Goal: Task Accomplishment & Management: Manage account settings

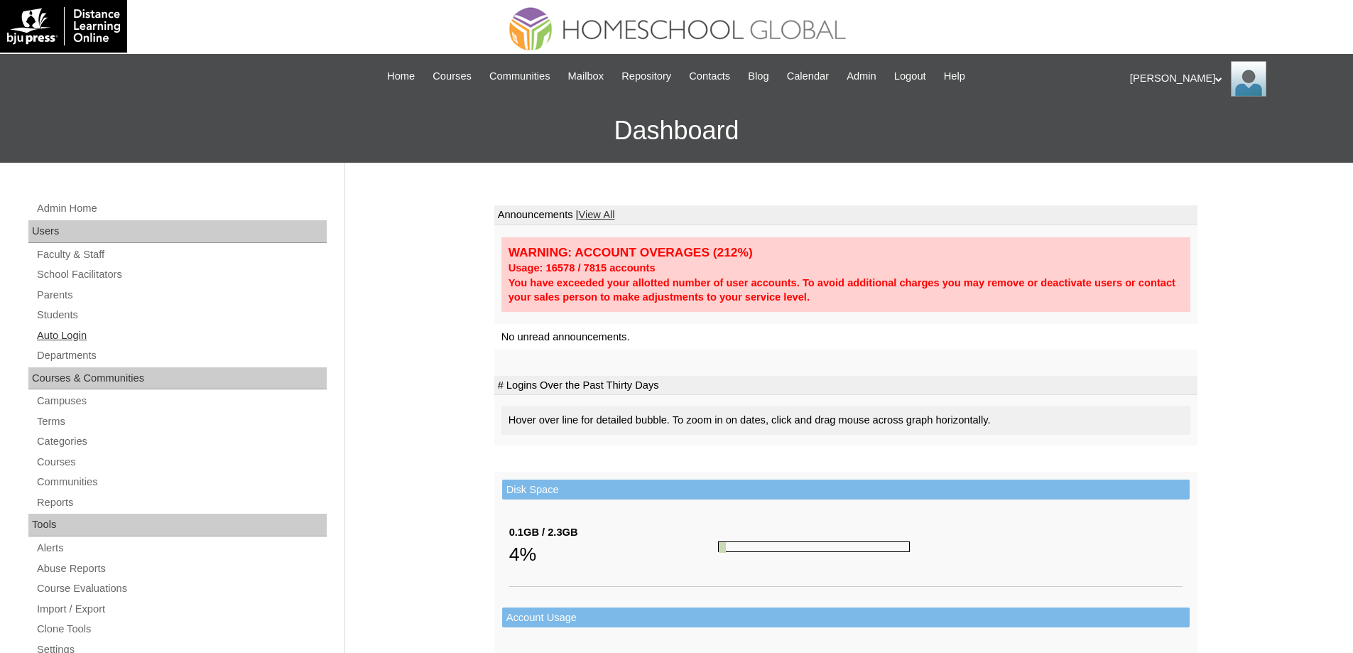
click at [90, 330] on link "Auto Login" at bounding box center [181, 336] width 291 height 18
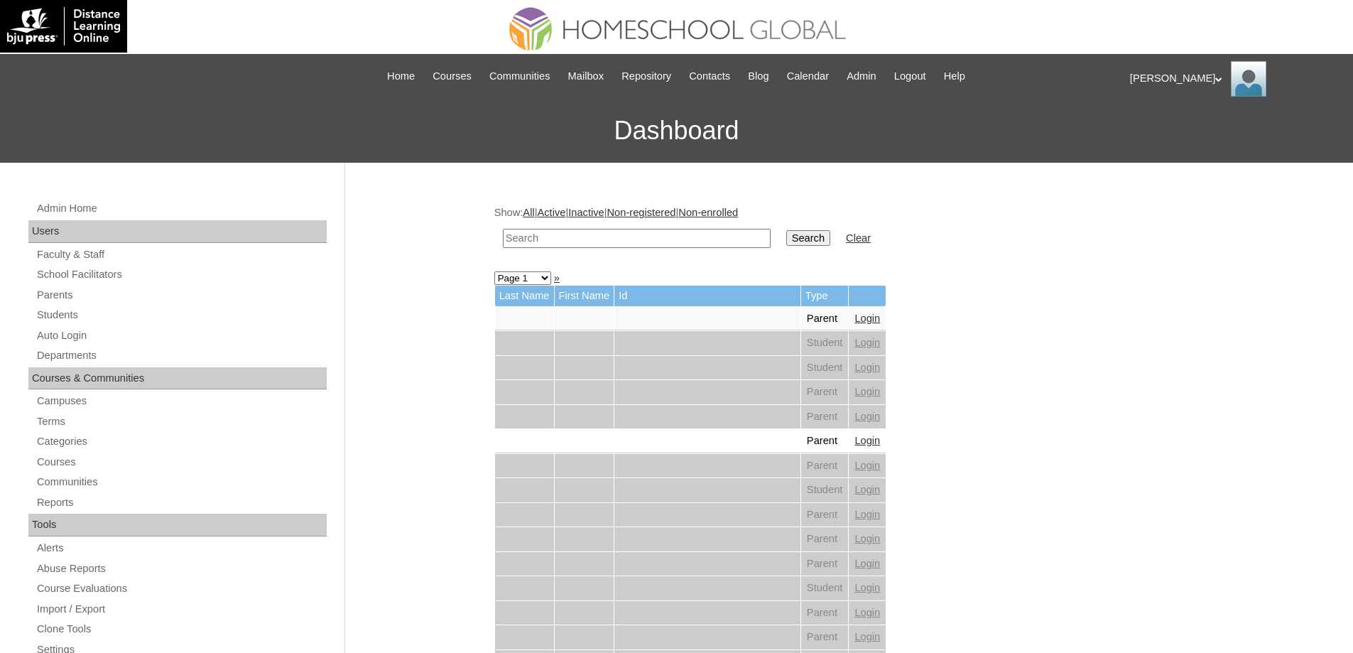
drag, startPoint x: 618, startPoint y: 238, endPoint x: 628, endPoint y: 239, distance: 10.0
click at [621, 238] on input "text" at bounding box center [637, 238] width 268 height 19
click at [826, 246] on input "Search" at bounding box center [808, 238] width 44 height 16
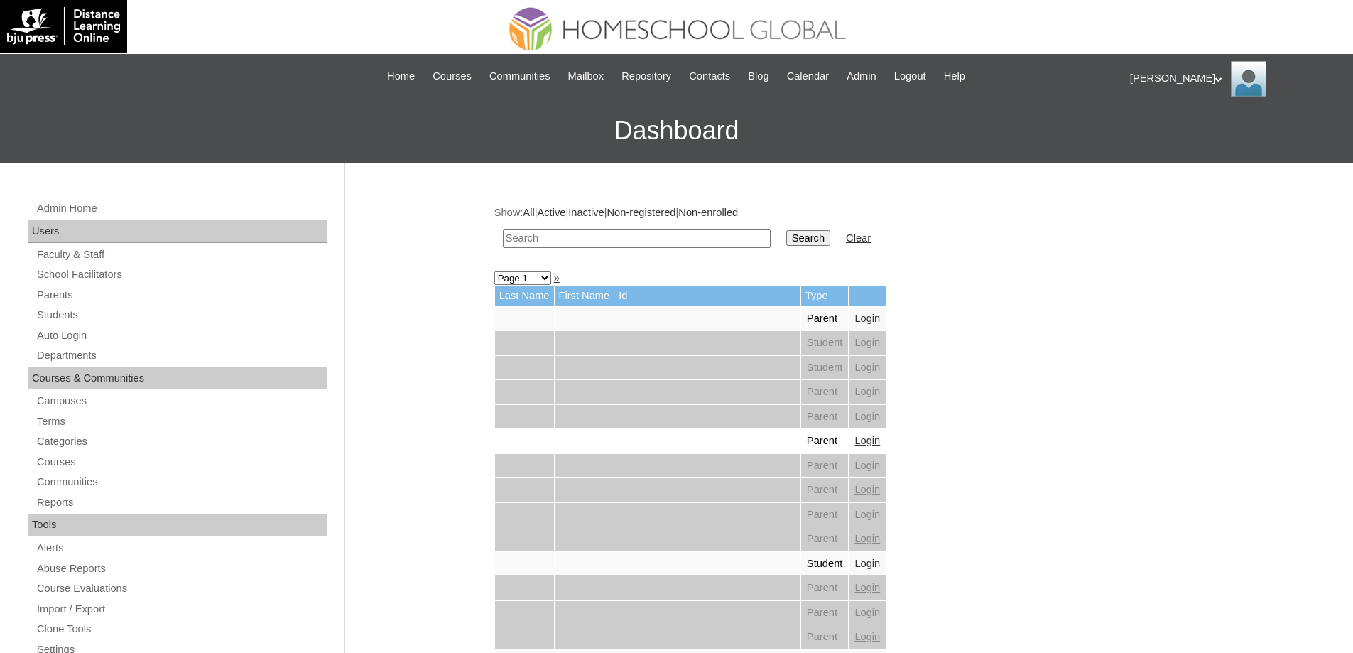
drag, startPoint x: 694, startPoint y: 239, endPoint x: 771, endPoint y: 247, distance: 77.1
click at [694, 239] on input "text" at bounding box center [637, 238] width 268 height 19
paste input "Denzel Con"
type input "Denzel Con"
click at [816, 245] on input "Search" at bounding box center [808, 238] width 44 height 16
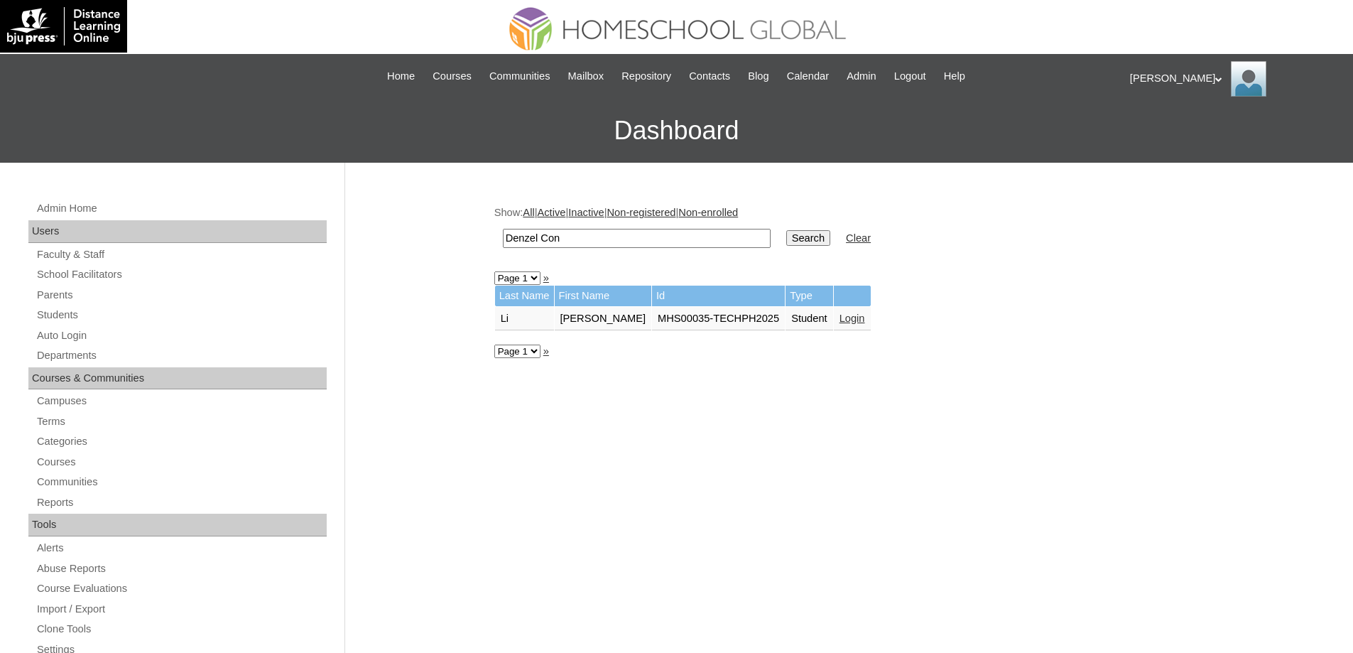
click at [863, 320] on link "Login" at bounding box center [853, 318] width 26 height 11
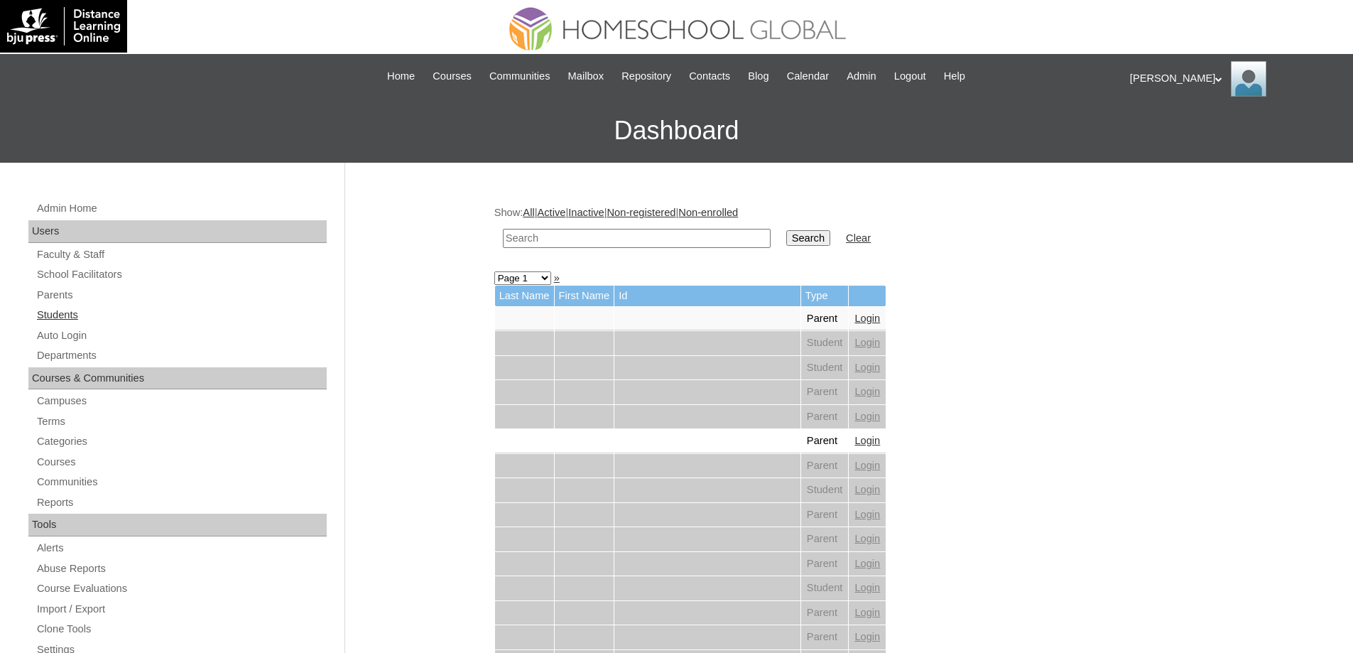
click at [104, 313] on link "Students" at bounding box center [181, 315] width 291 height 18
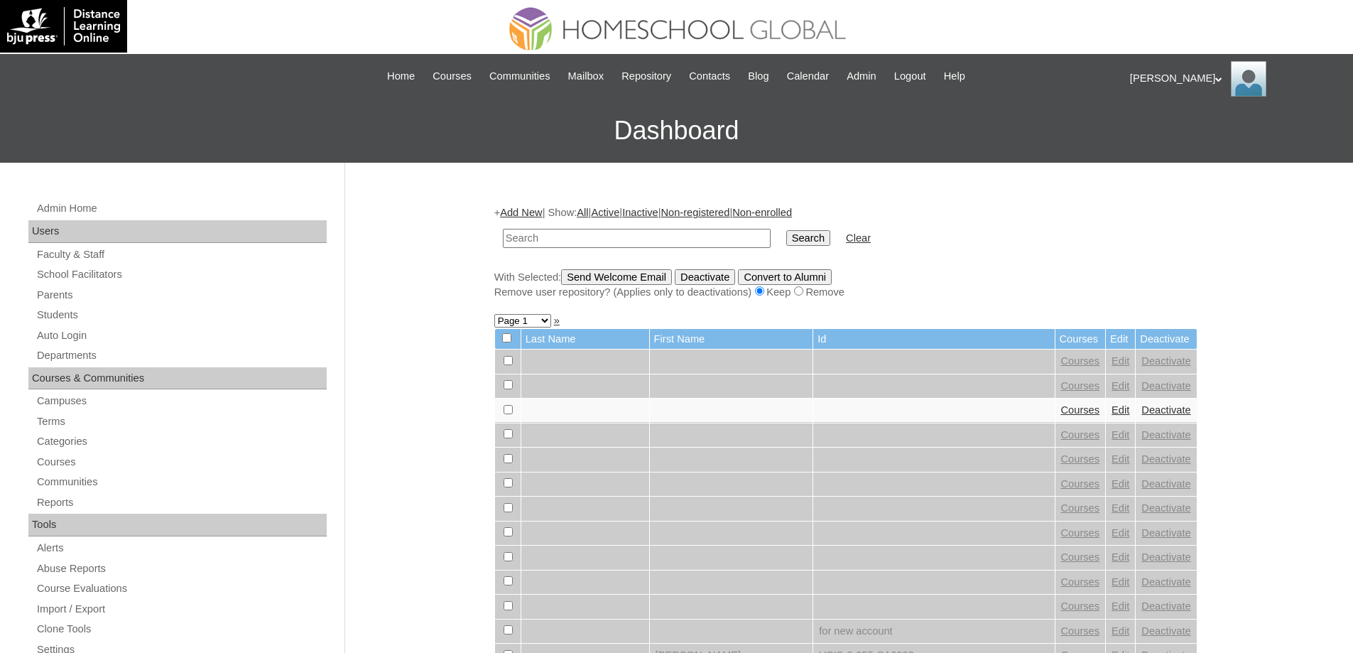
drag, startPoint x: 698, startPoint y: 247, endPoint x: 801, endPoint y: 245, distance: 102.3
click at [699, 246] on input "text" at bounding box center [637, 238] width 268 height 19
type input "MHS00142-TECHPH2025"
click at [829, 242] on input "Search" at bounding box center [808, 238] width 44 height 16
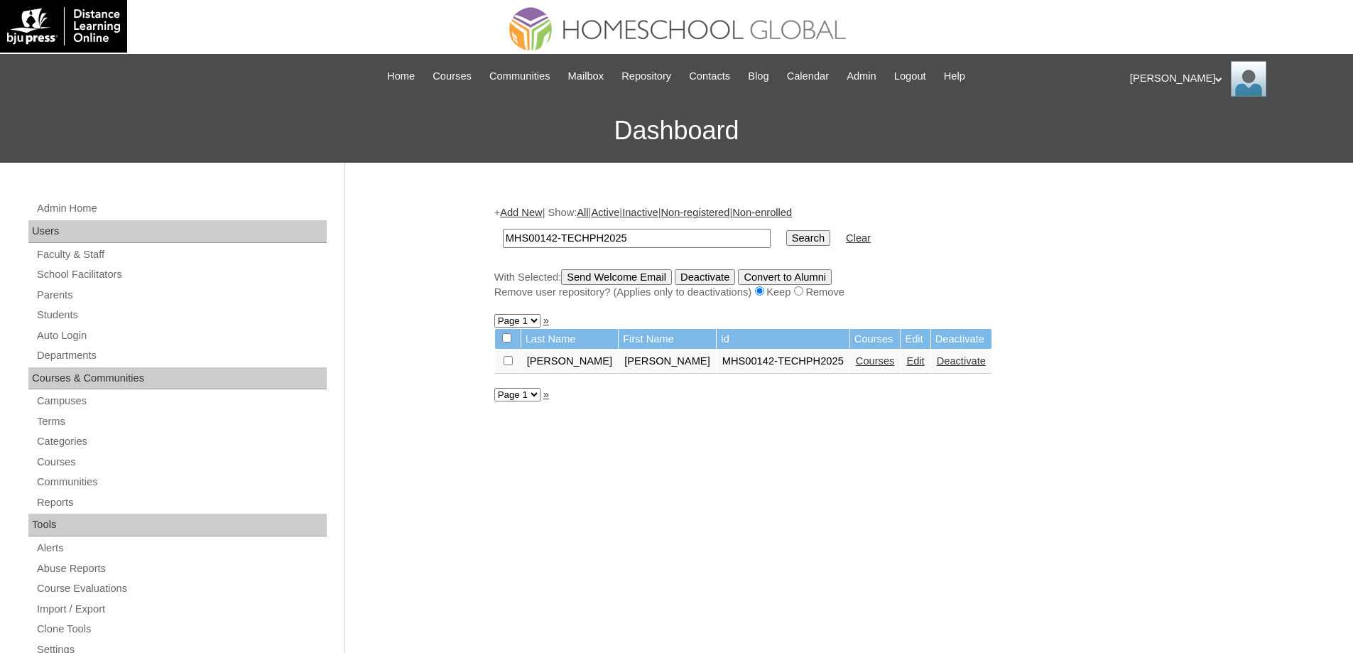
click at [907, 361] on link "Edit" at bounding box center [916, 360] width 18 height 11
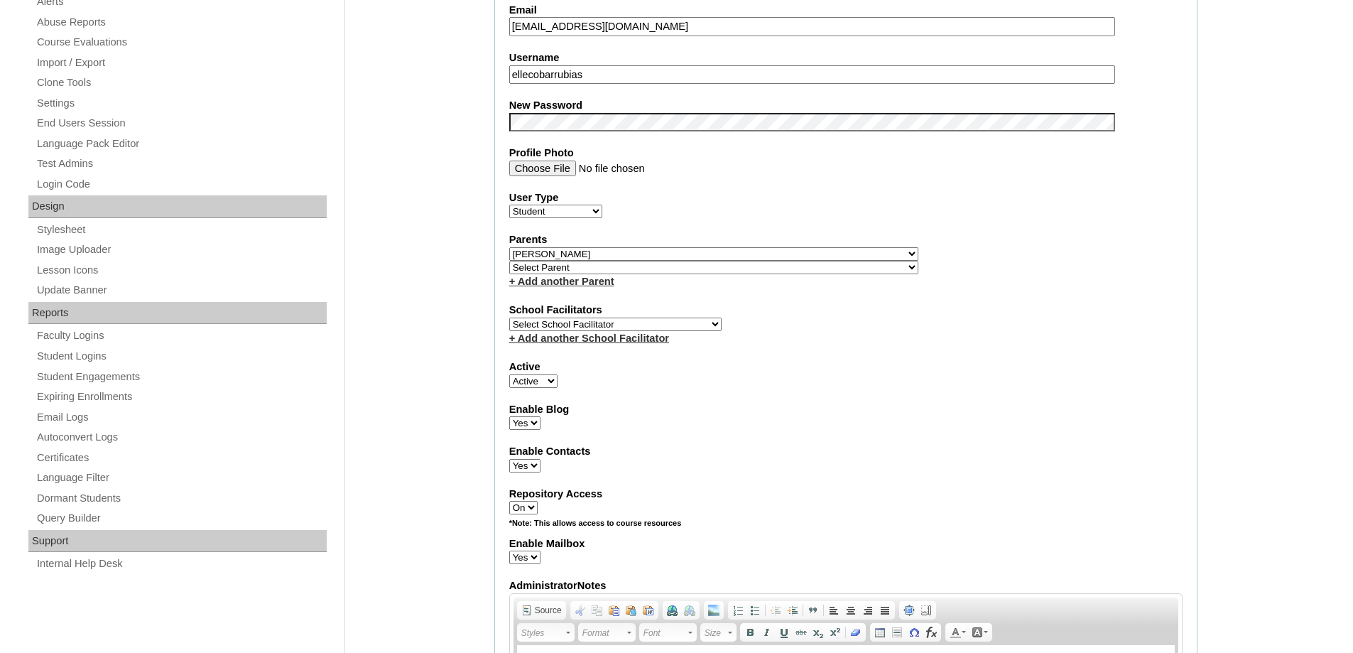
scroll to position [568, 0]
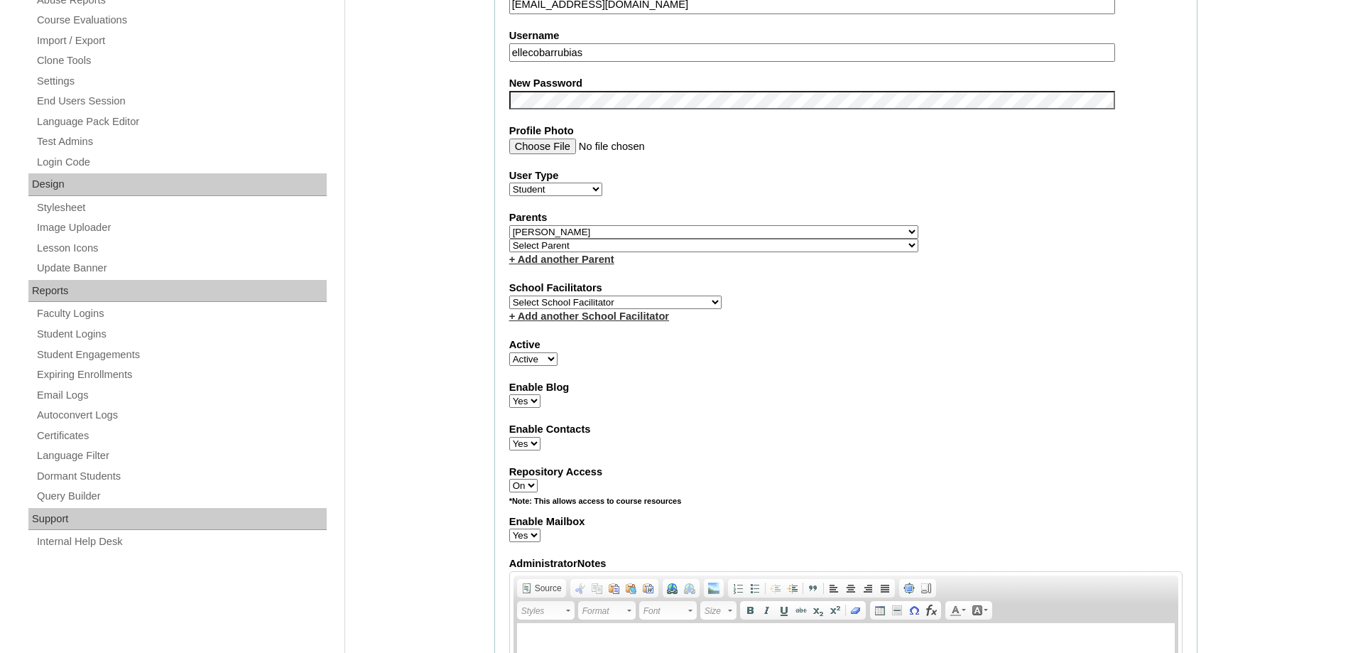
click at [438, 173] on div "Admin Home Users Faculty & Staff School Facilitators Parents Students Auto Logi…" at bounding box center [676, 587] width 1353 height 1986
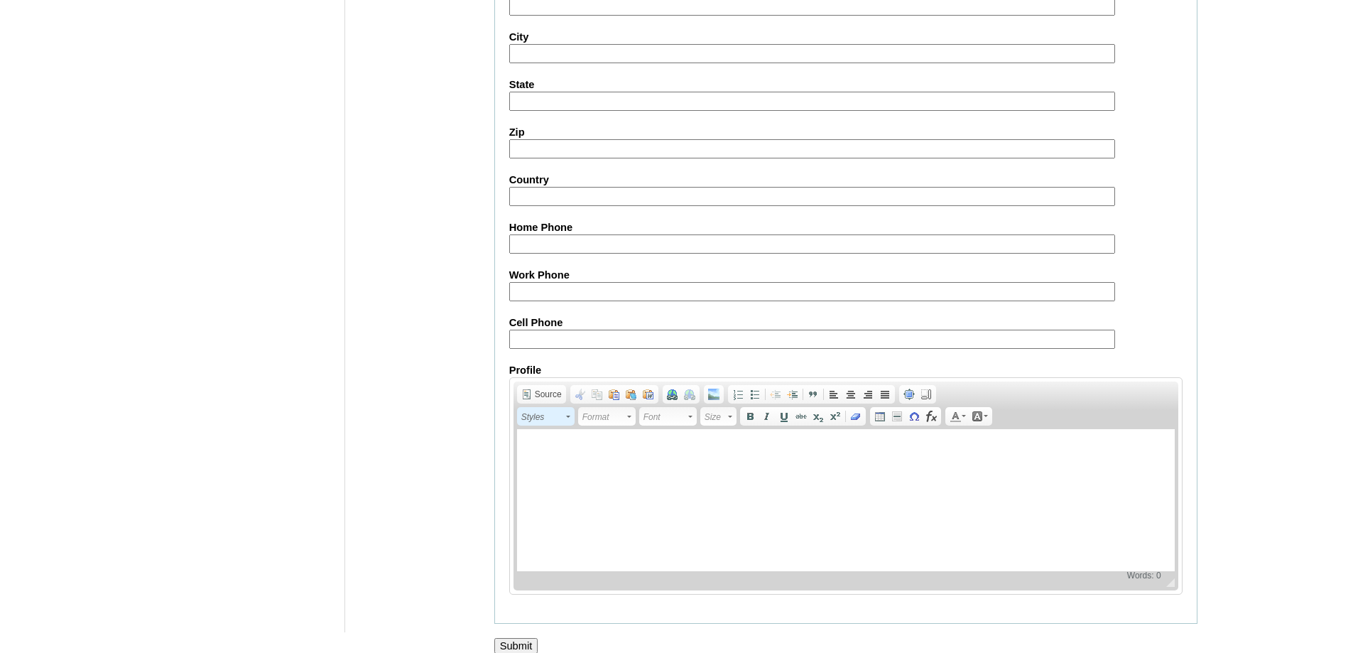
scroll to position [1512, 0]
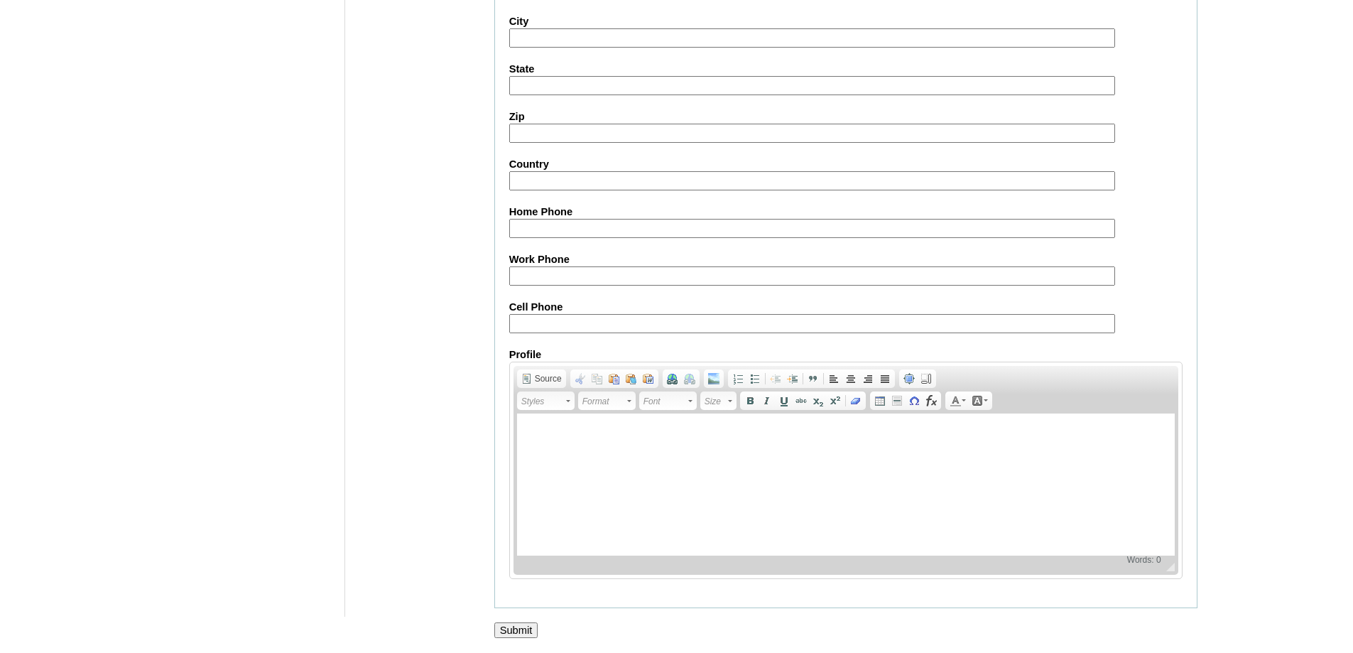
click at [523, 627] on input "Submit" at bounding box center [516, 630] width 44 height 16
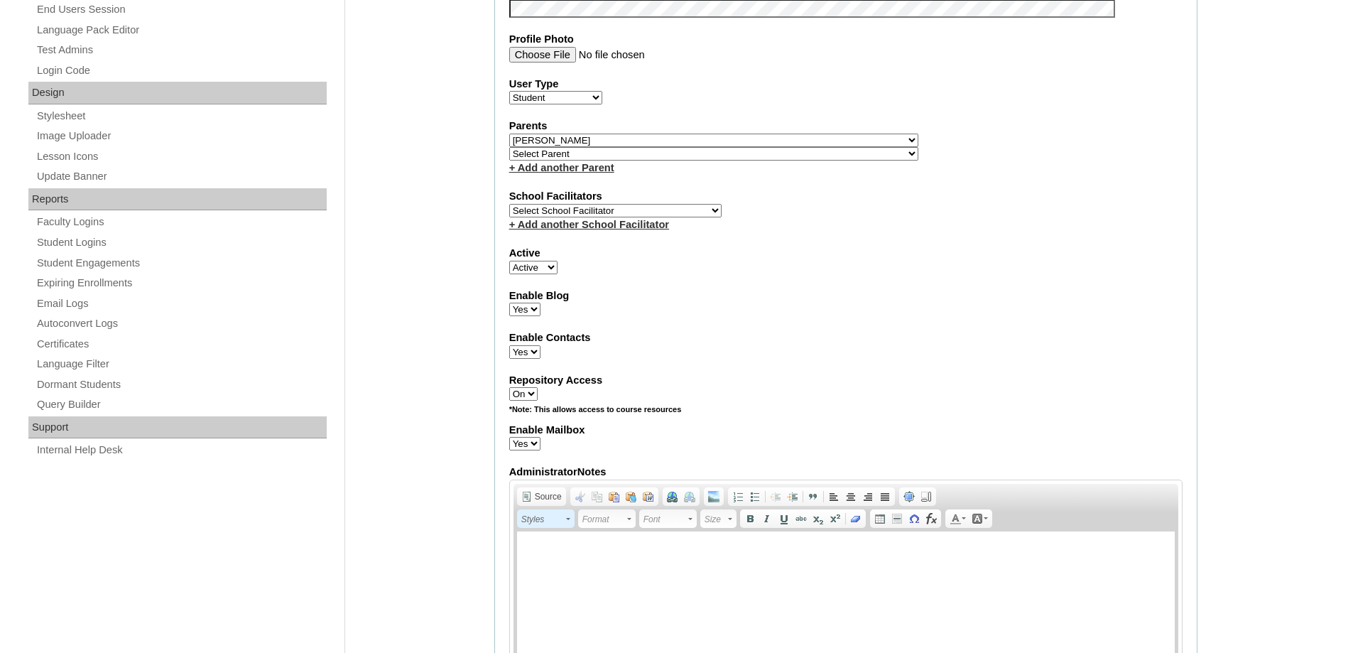
scroll to position [659, 0]
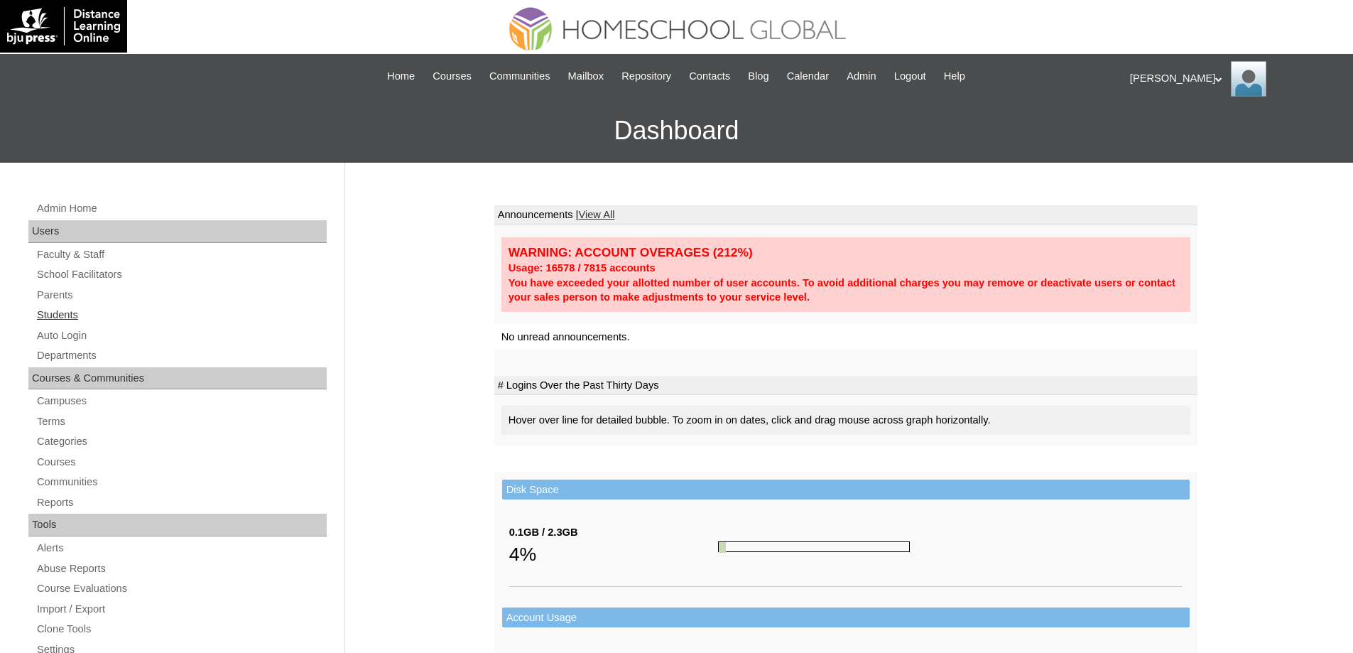
click at [77, 315] on link "Students" at bounding box center [181, 315] width 291 height 18
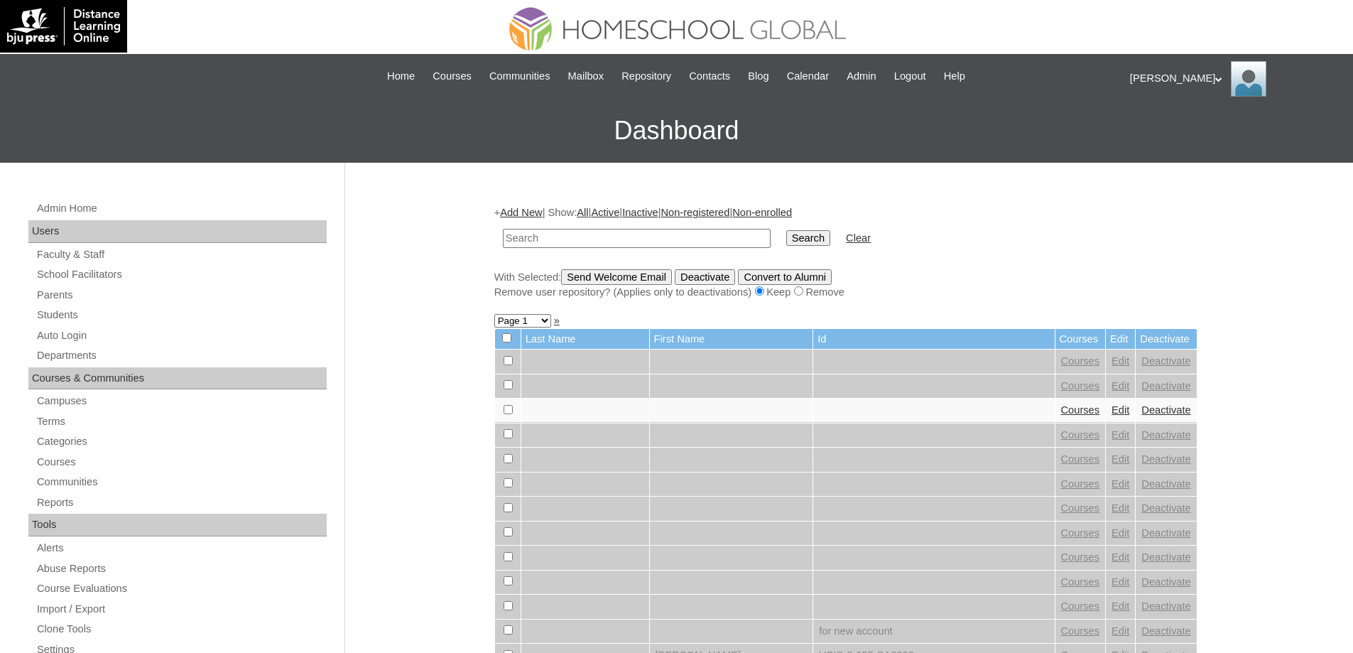
drag, startPoint x: 654, startPoint y: 244, endPoint x: 742, endPoint y: 242, distance: 87.4
click at [658, 243] on input "text" at bounding box center [637, 238] width 268 height 19
type input "Marzelah Jan"
click at [811, 243] on input "Search" at bounding box center [808, 238] width 44 height 16
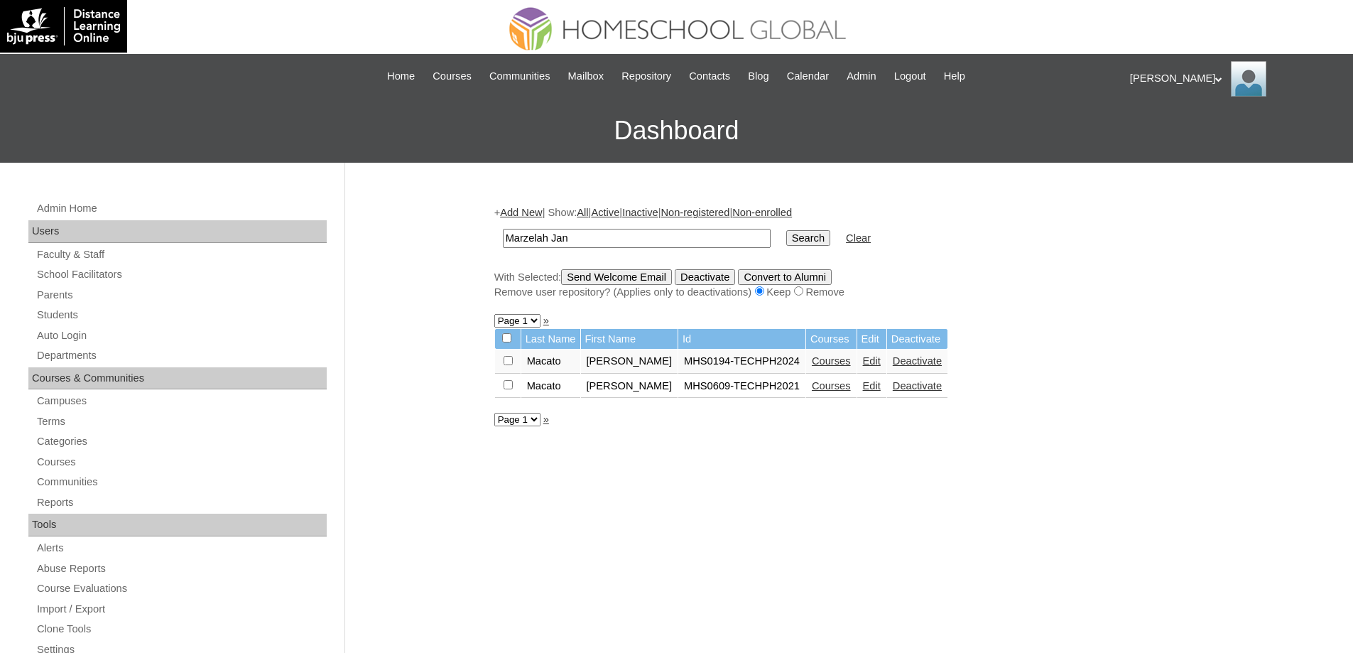
click at [839, 365] on link "Courses" at bounding box center [831, 360] width 39 height 11
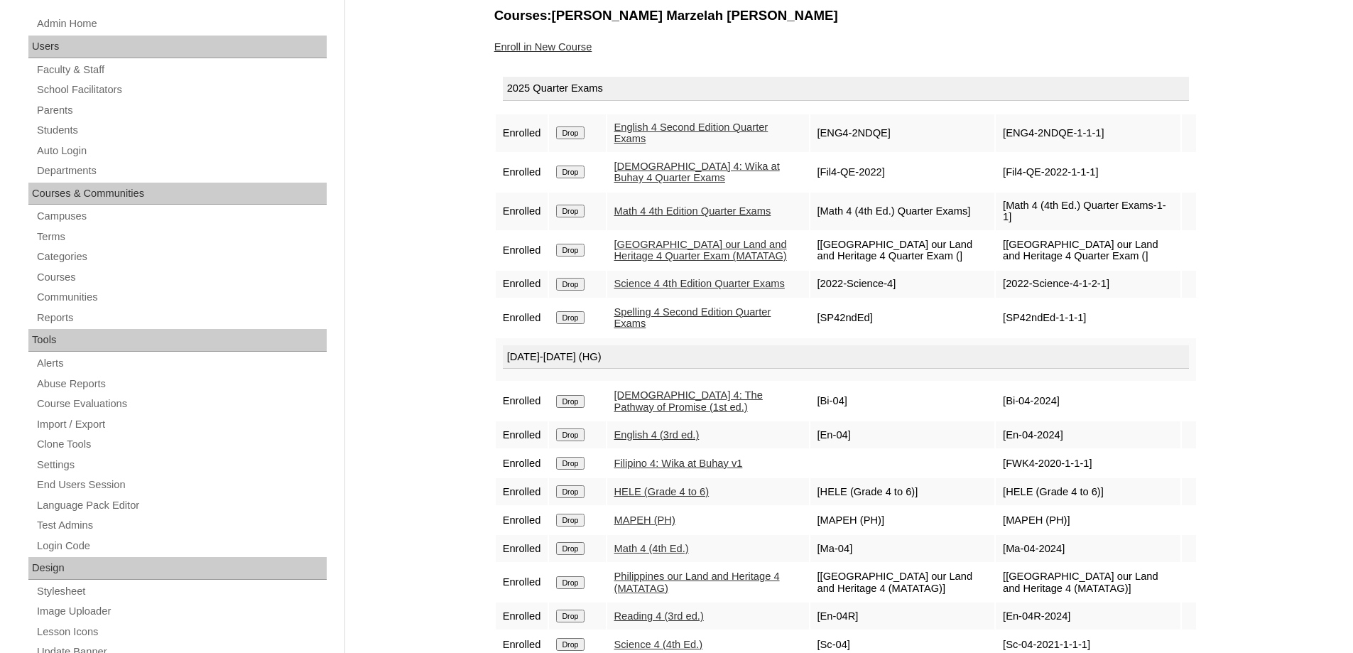
scroll to position [78, 0]
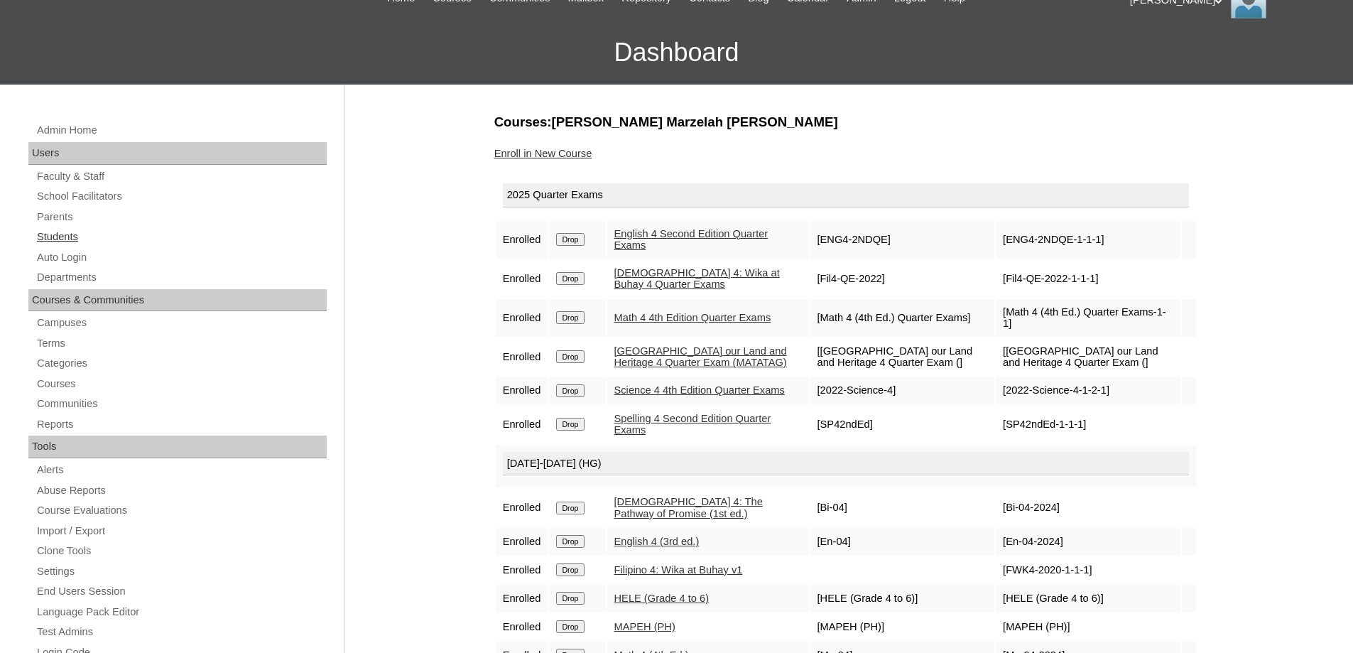
click at [82, 242] on link "Students" at bounding box center [181, 237] width 291 height 18
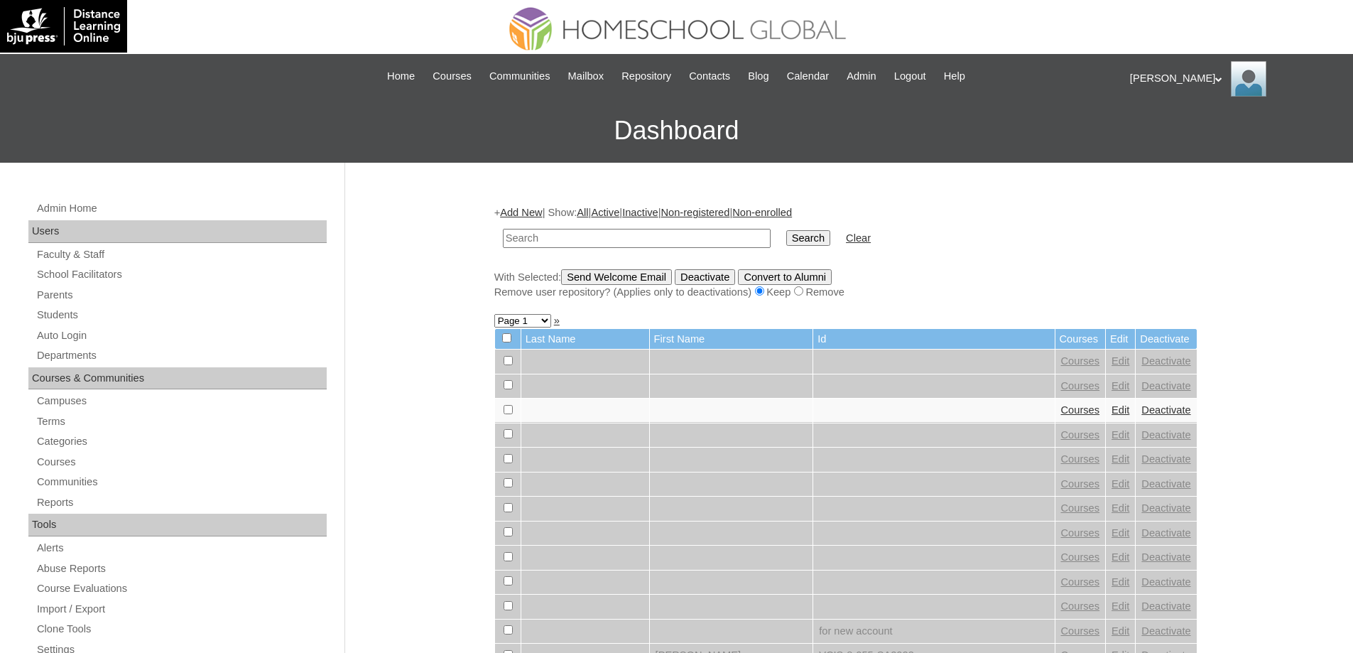
click at [620, 236] on input "text" at bounding box center [637, 238] width 268 height 19
type input "[PERSON_NAME]"
click at [802, 239] on input "Search" at bounding box center [808, 238] width 44 height 16
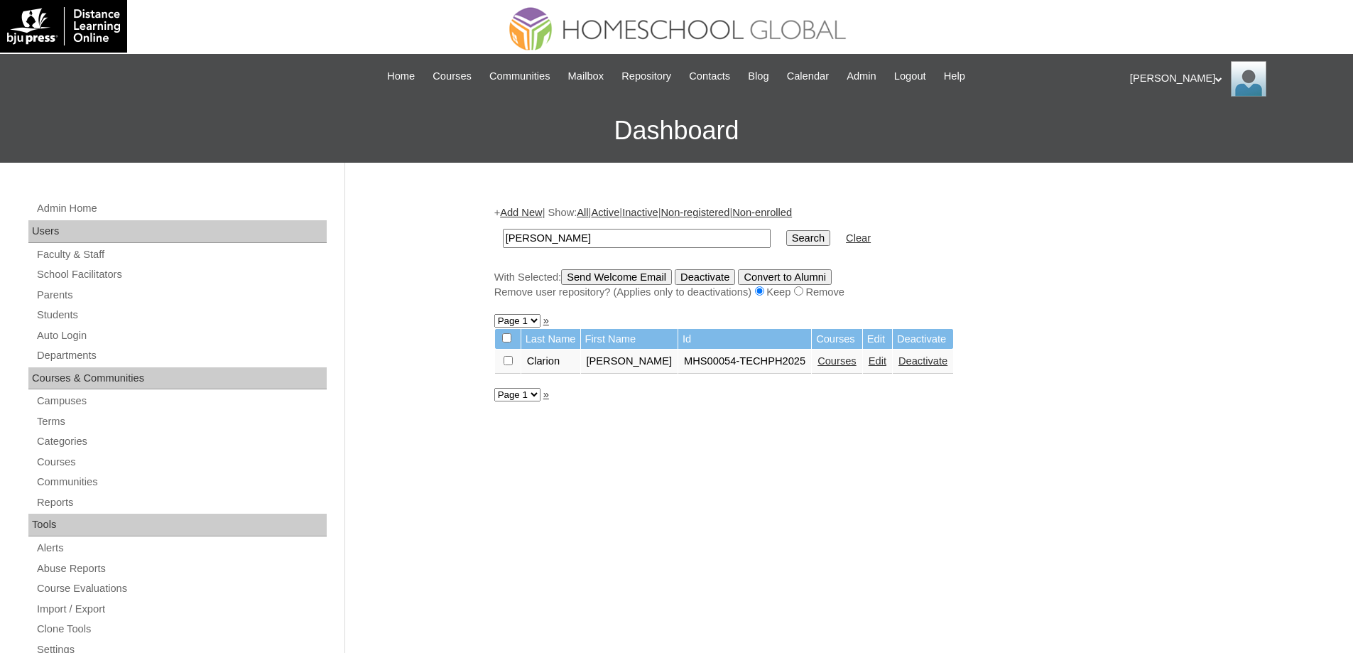
click at [850, 372] on td "Courses" at bounding box center [837, 362] width 50 height 24
click at [849, 367] on link "Courses" at bounding box center [837, 360] width 39 height 11
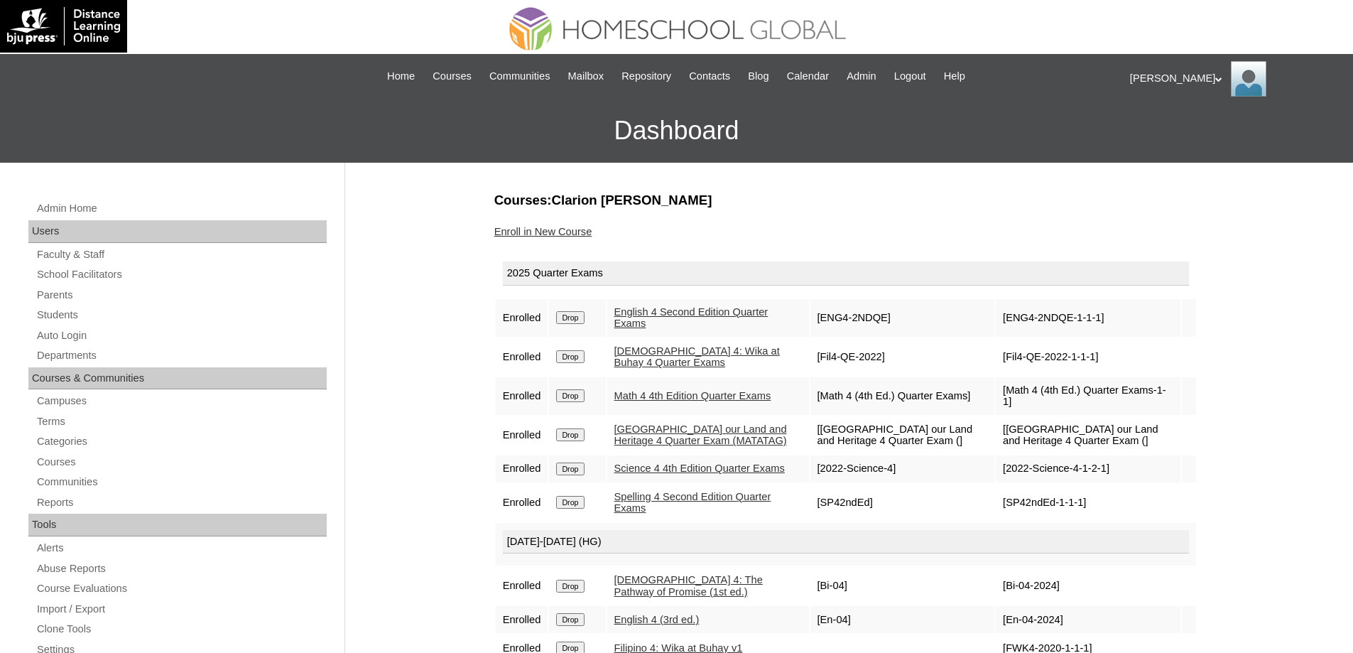
click at [556, 225] on div "Enroll in New Course" at bounding box center [845, 232] width 703 height 15
click at [557, 232] on link "Enroll in New Course" at bounding box center [543, 231] width 98 height 11
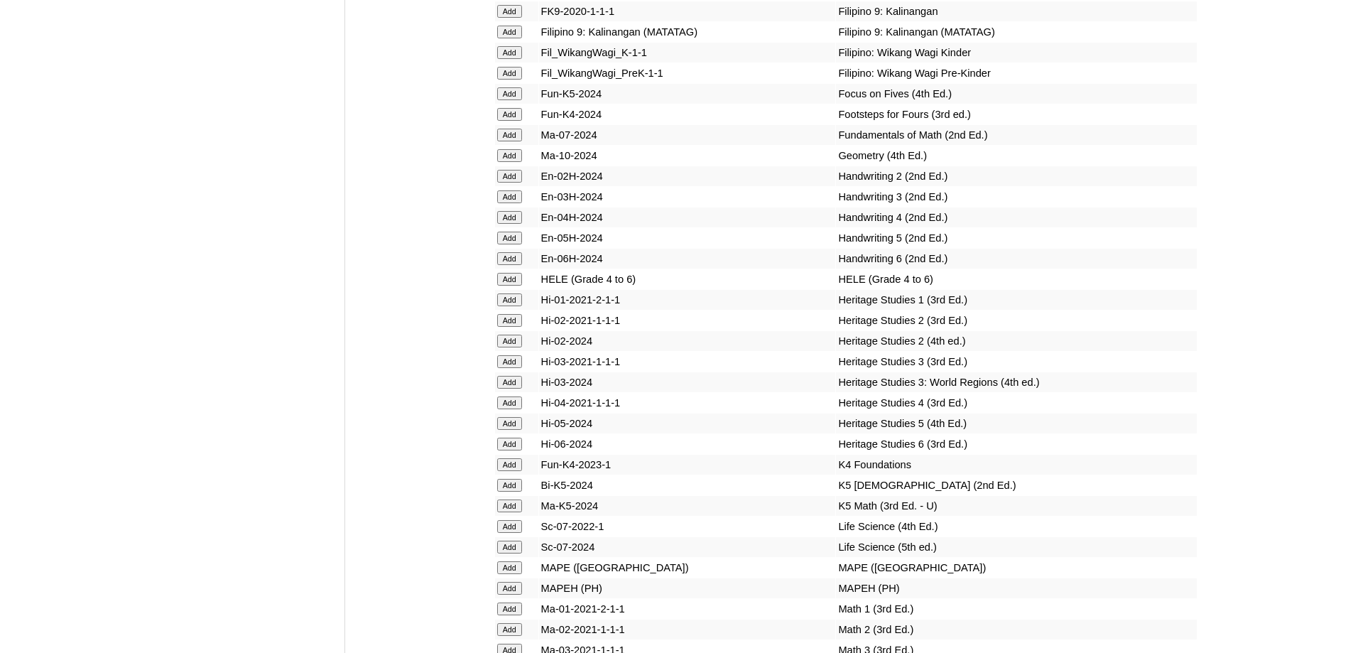
scroll to position [4815, 0]
click at [514, 282] on input "Add" at bounding box center [509, 275] width 25 height 13
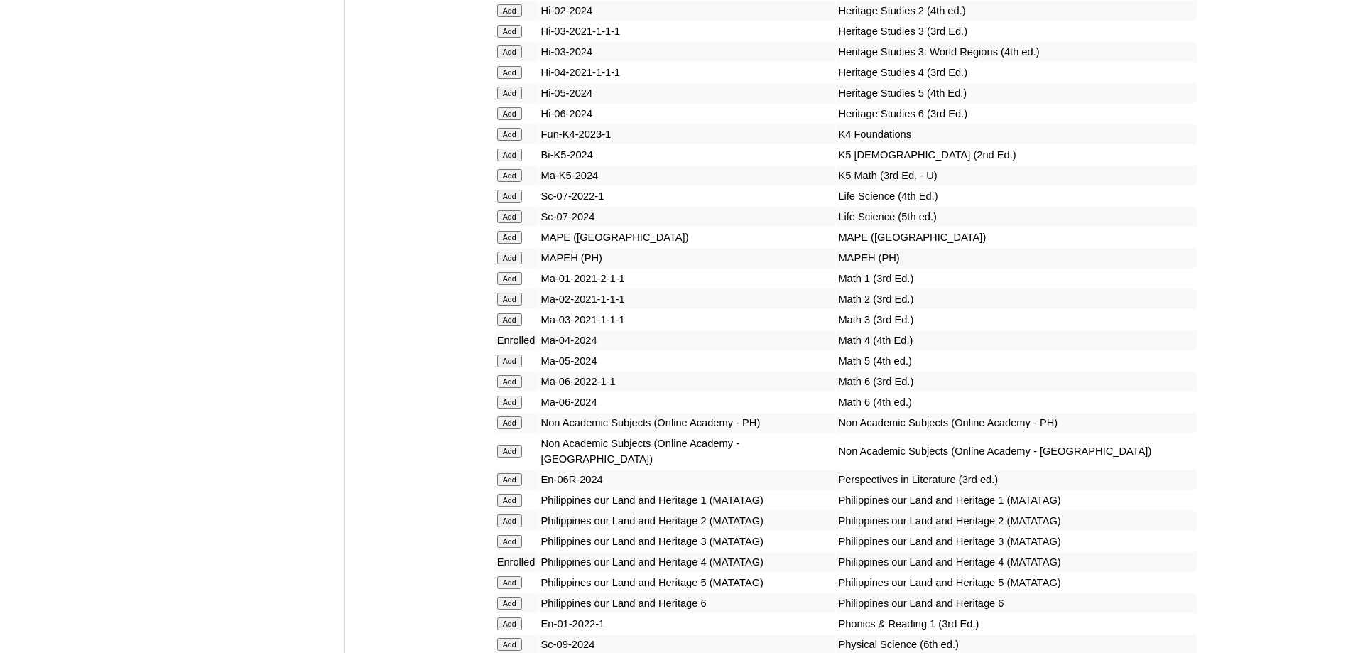
scroll to position [5171, 0]
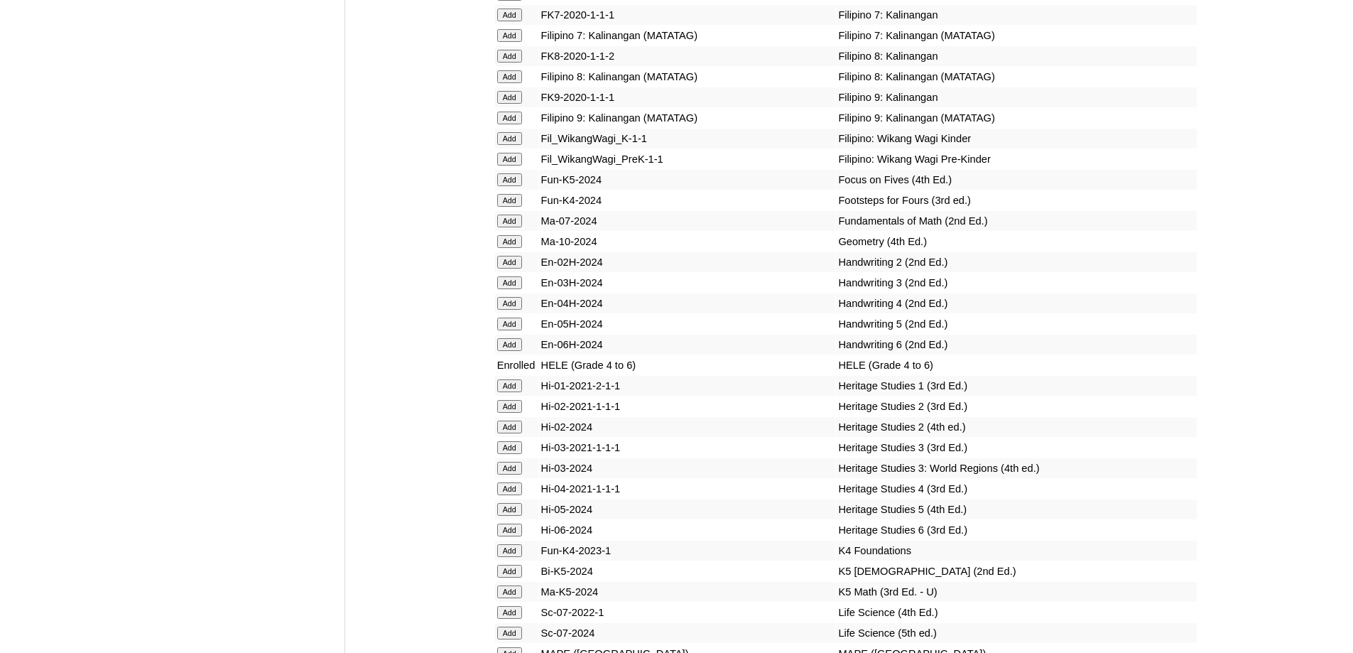
scroll to position [5279, 0]
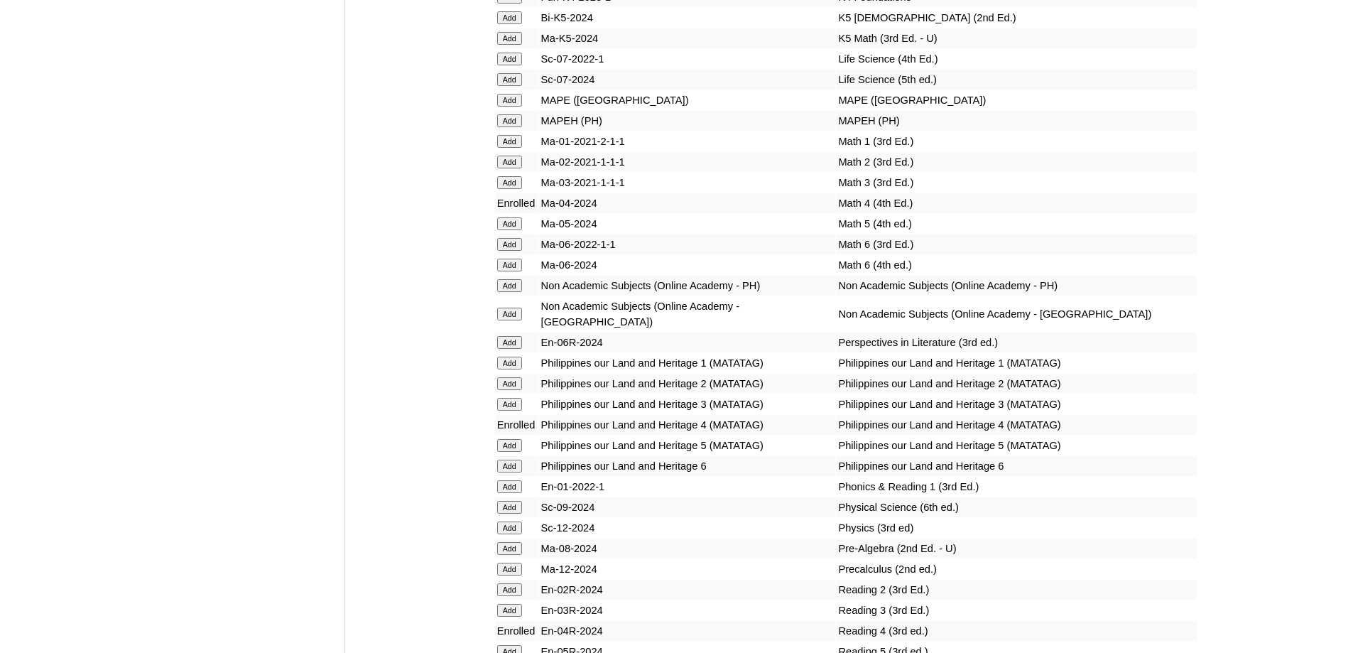
click at [503, 127] on input "Add" at bounding box center [509, 120] width 25 height 13
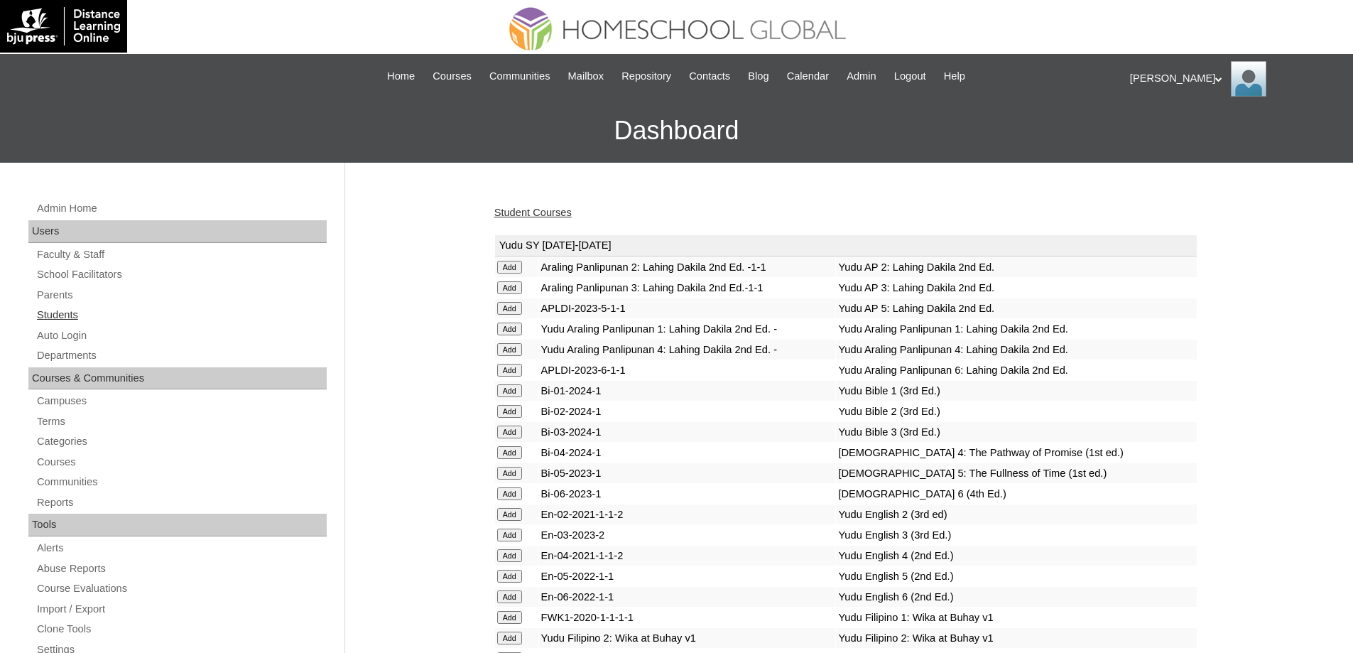
click at [50, 317] on link "Students" at bounding box center [181, 315] width 291 height 18
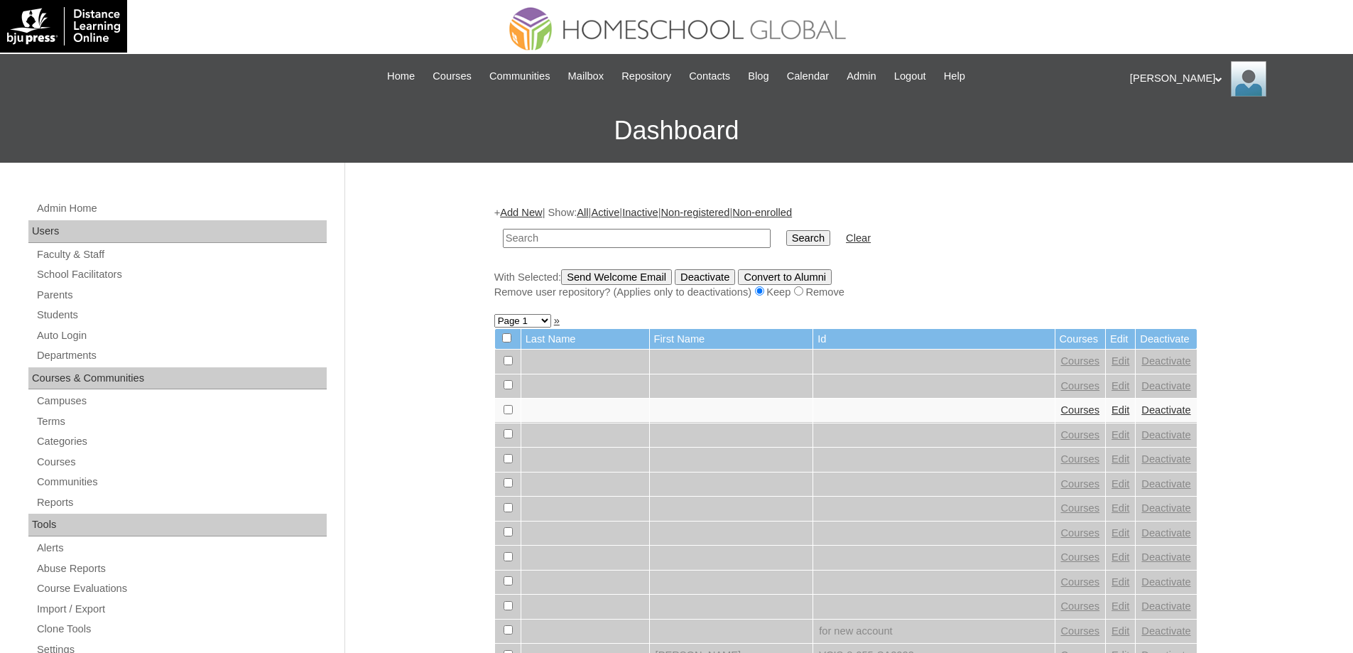
drag, startPoint x: 639, startPoint y: 232, endPoint x: 732, endPoint y: 237, distance: 92.5
click at [641, 232] on input "text" at bounding box center [637, 238] width 268 height 19
type input "[PERSON_NAME]"
click at [811, 234] on input "Search" at bounding box center [808, 238] width 44 height 16
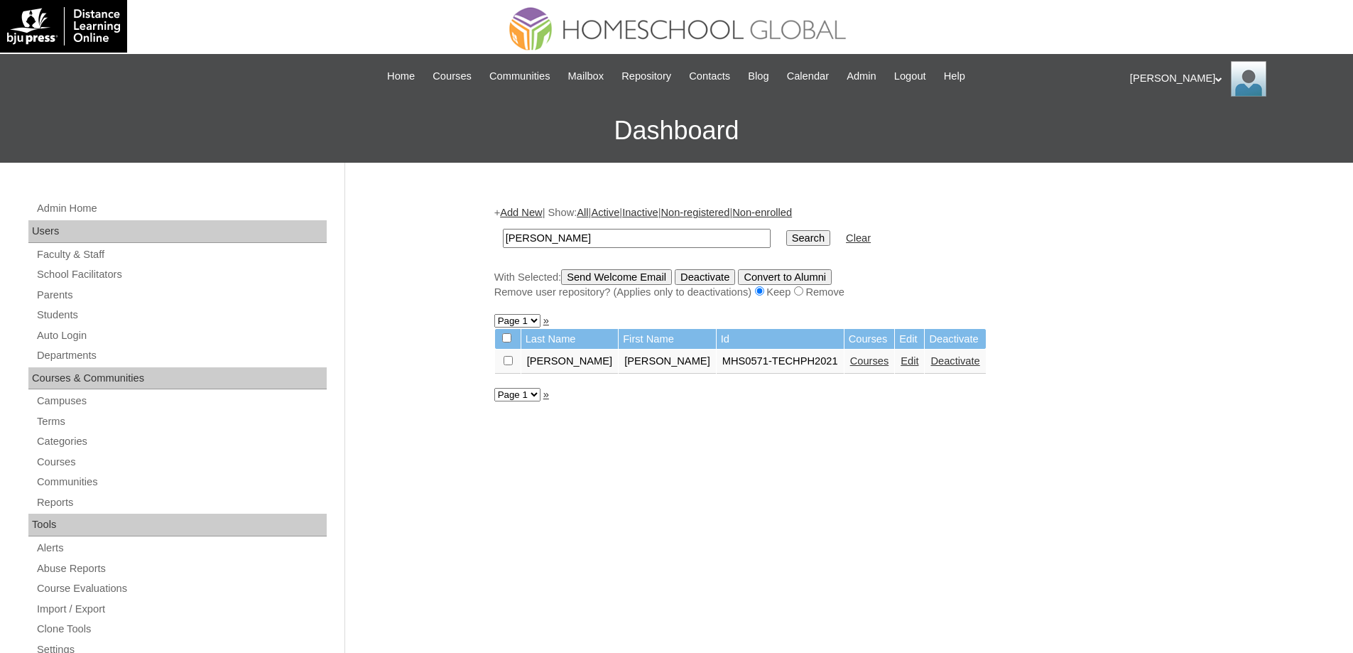
click at [850, 367] on link "Courses" at bounding box center [869, 360] width 39 height 11
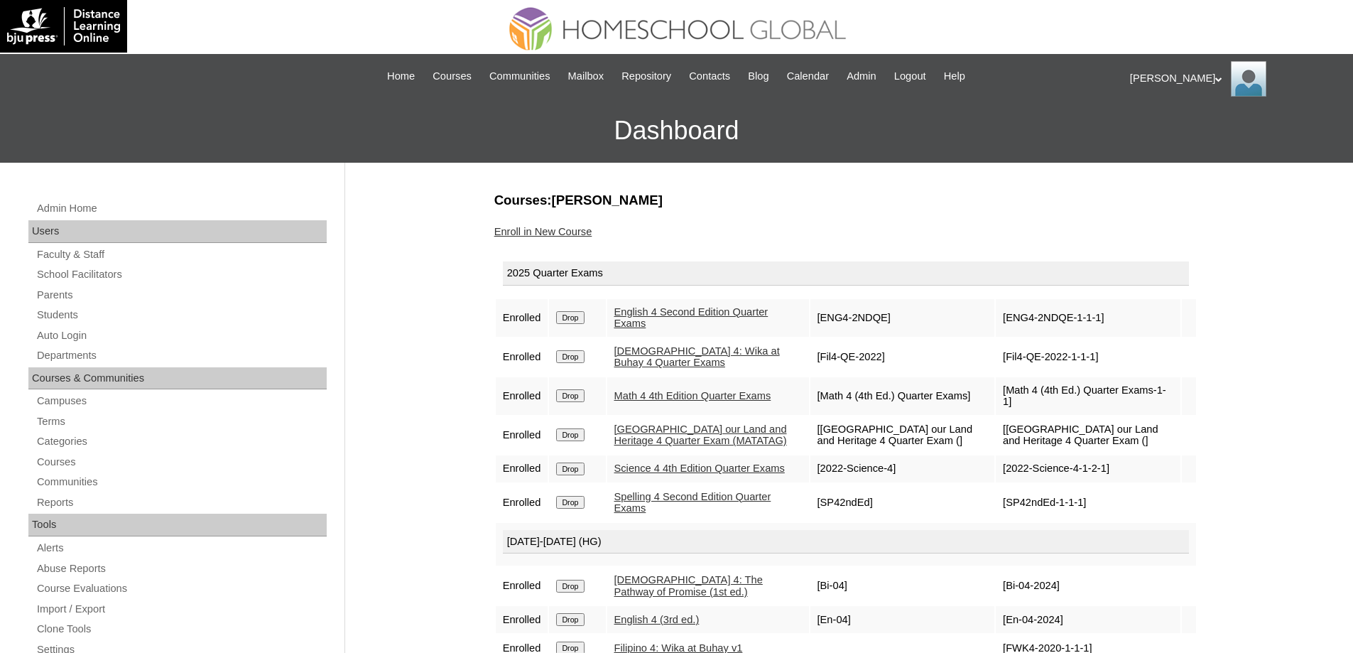
click at [573, 232] on link "Enroll in New Course" at bounding box center [543, 231] width 98 height 11
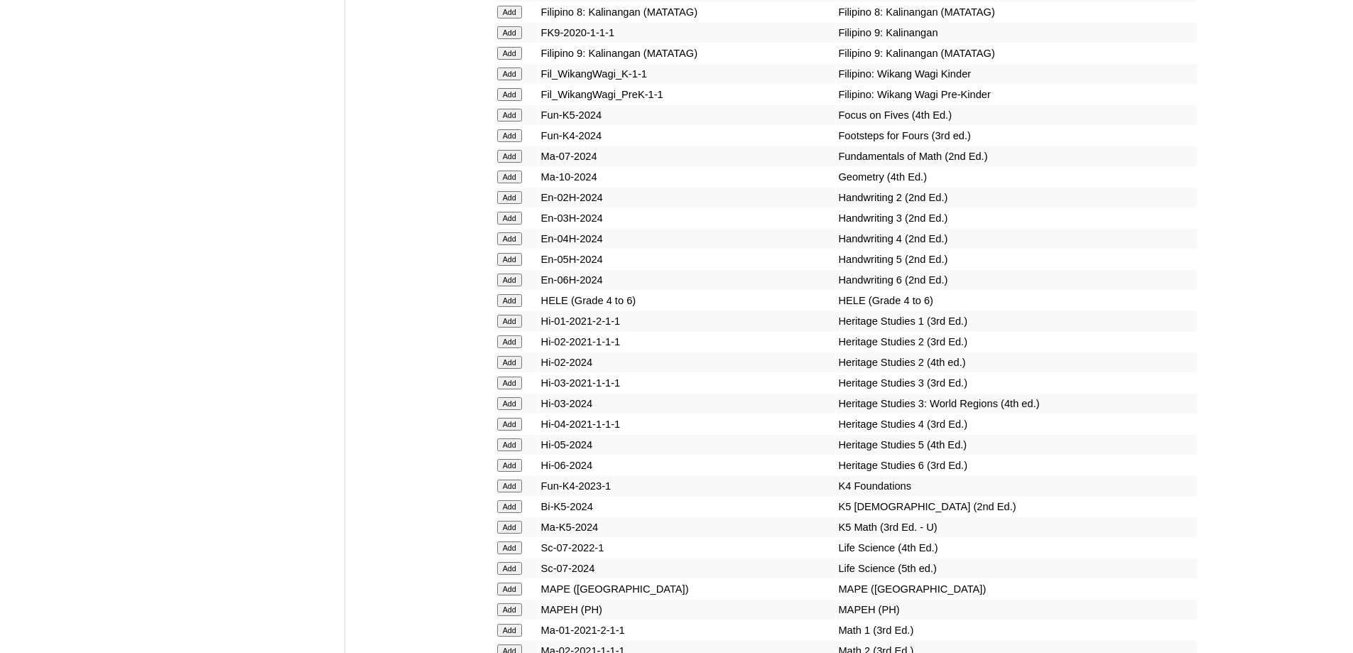
scroll to position [4831, 0]
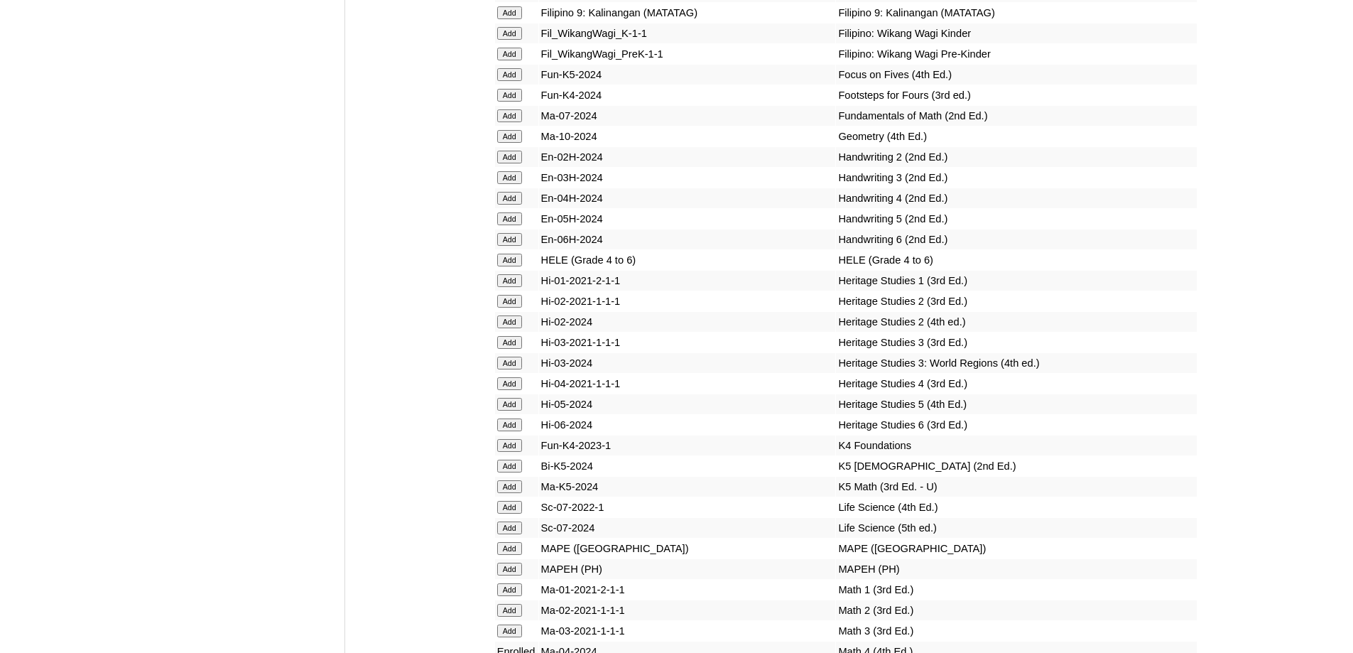
click at [497, 266] on input "Add" at bounding box center [509, 260] width 25 height 13
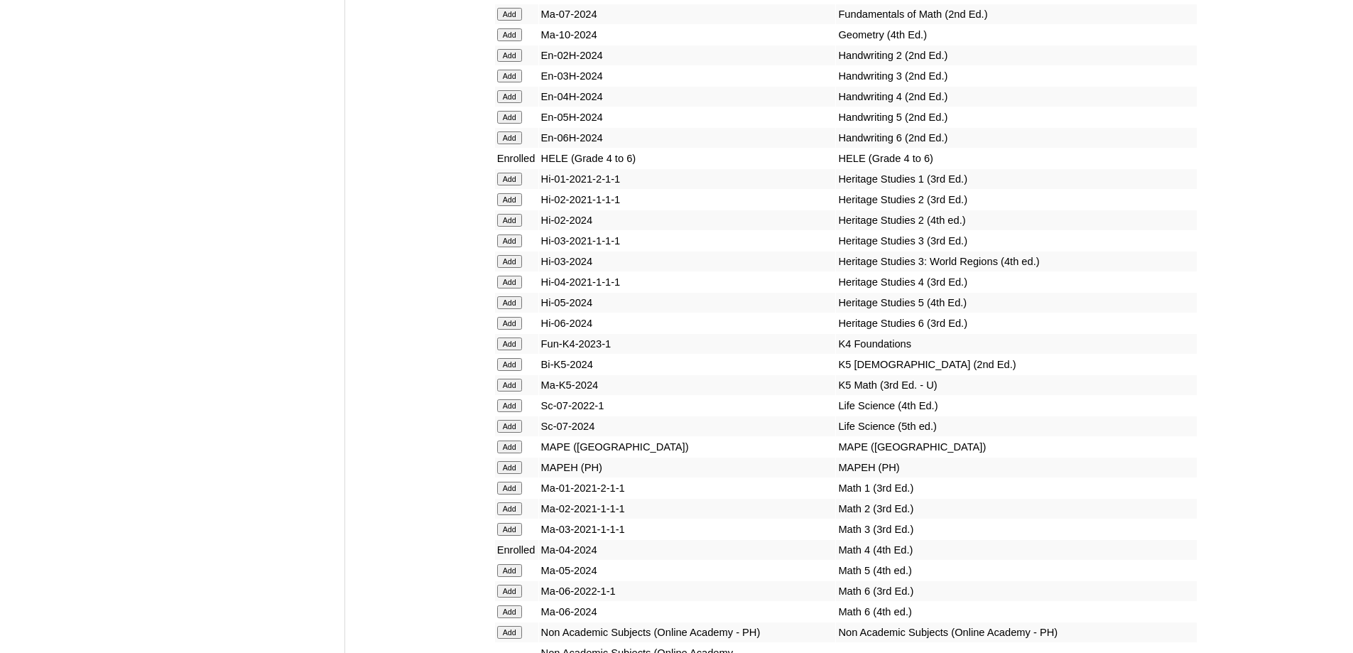
scroll to position [5418, 0]
